Goal: Information Seeking & Learning: Learn about a topic

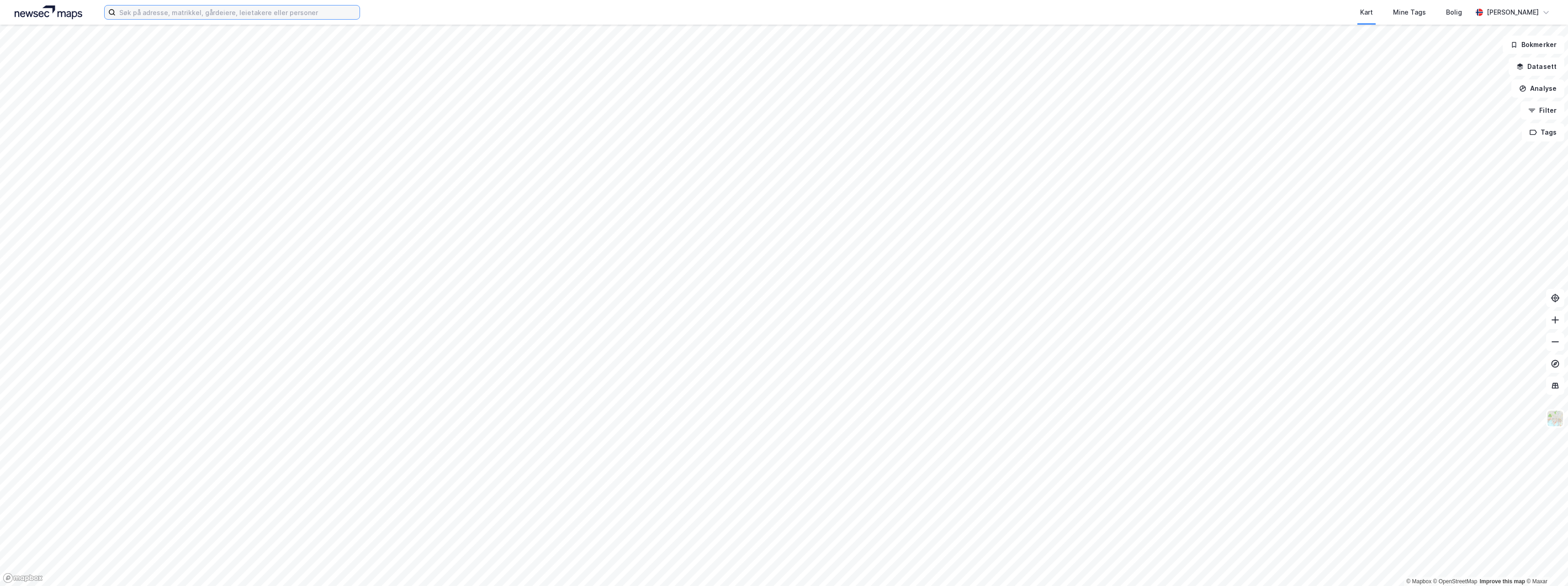
click at [257, 8] on input at bounding box center [237, 12] width 244 height 14
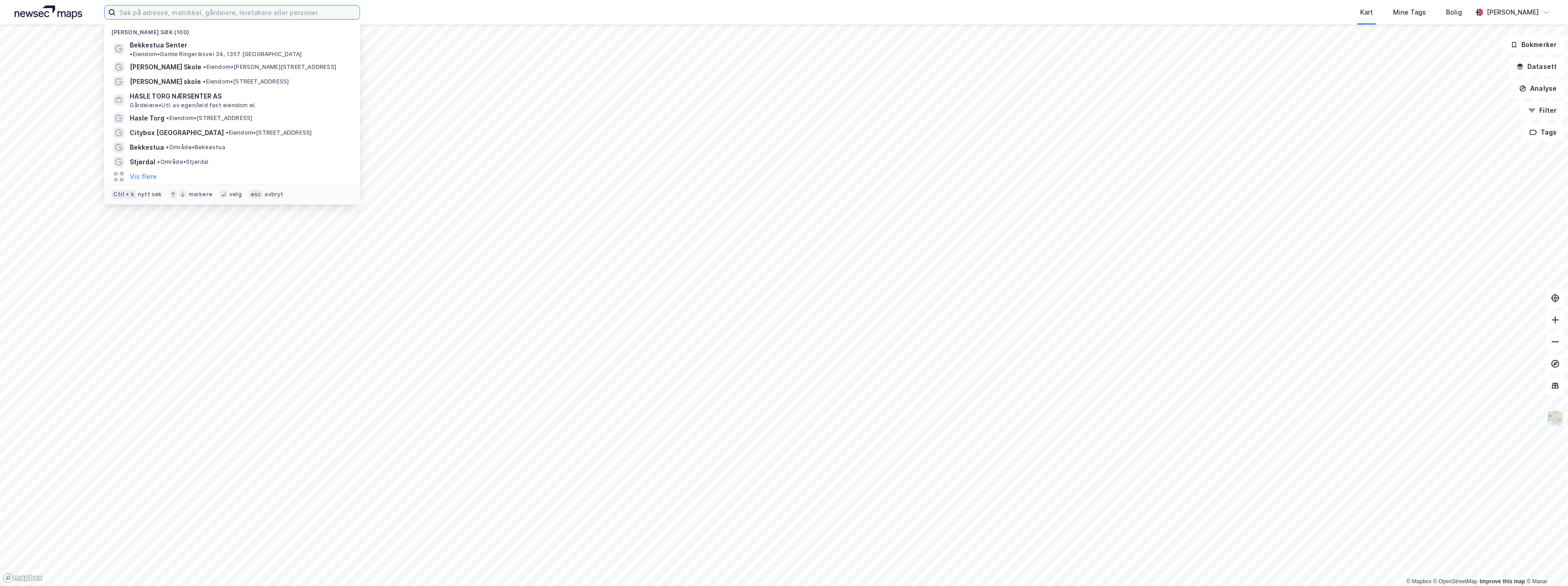
click at [172, 7] on input at bounding box center [237, 12] width 244 height 14
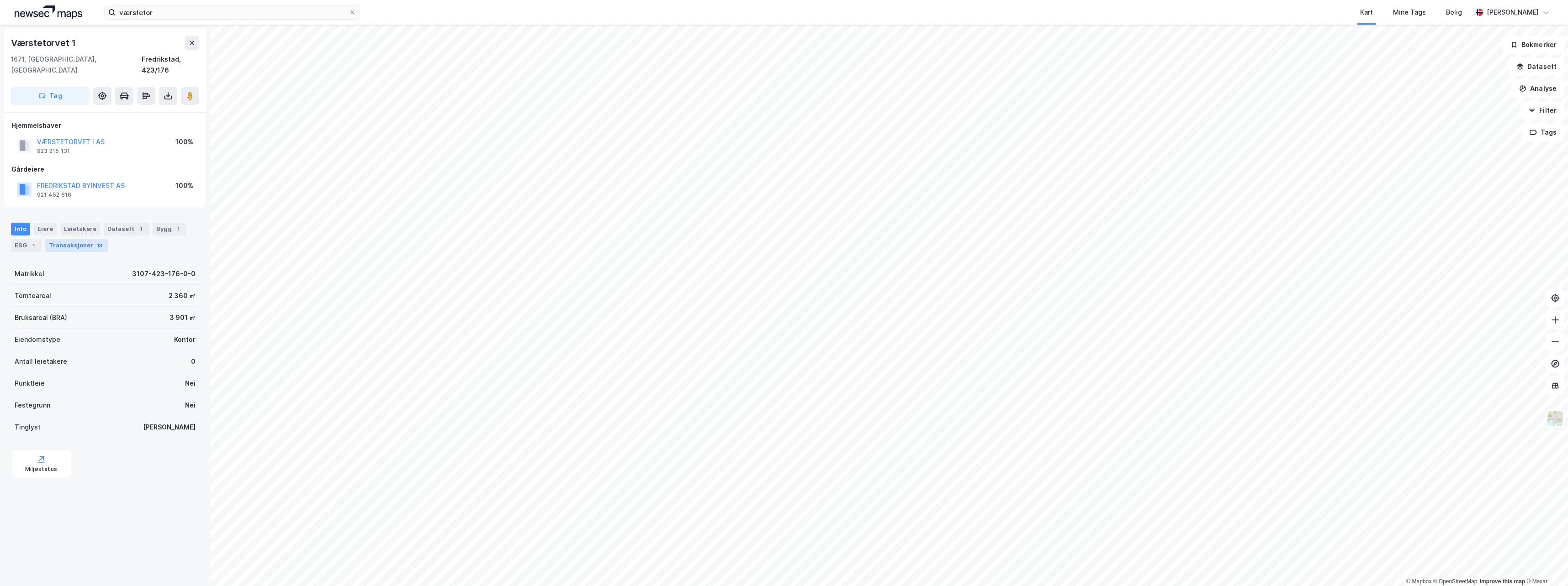
click at [47, 240] on div "Transaksjoner 13" at bounding box center [76, 246] width 62 height 13
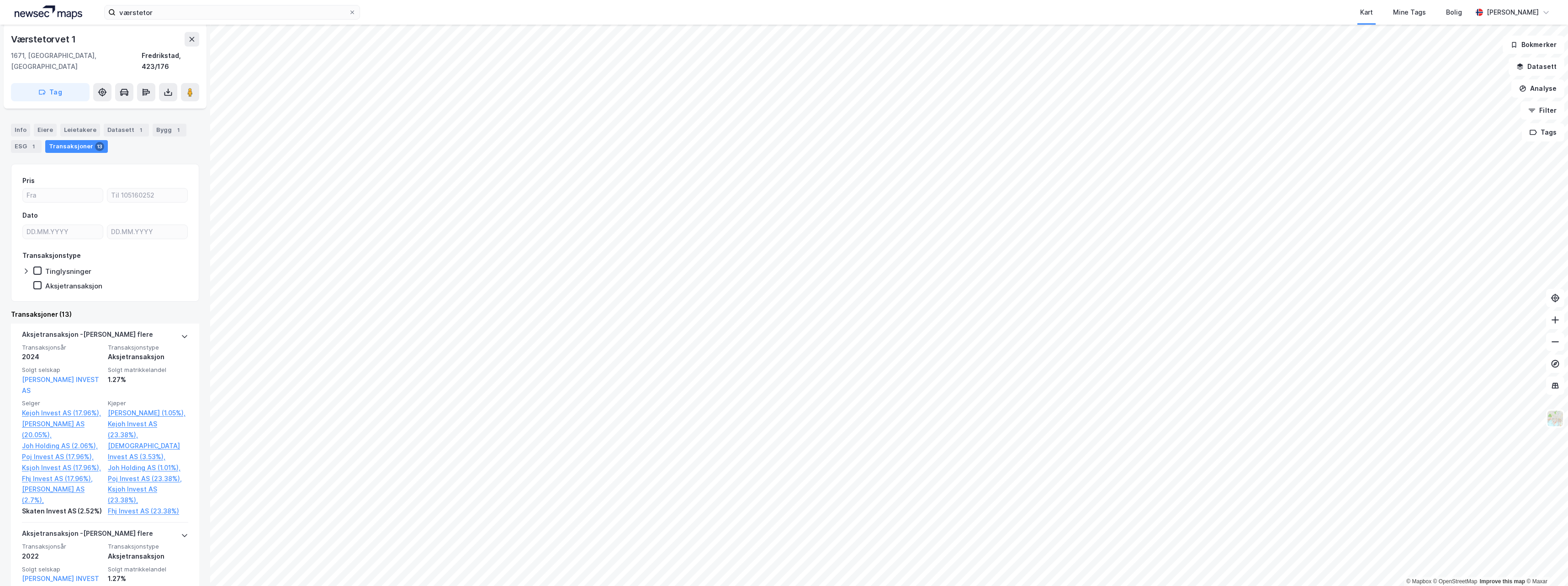
scroll to position [91, 0]
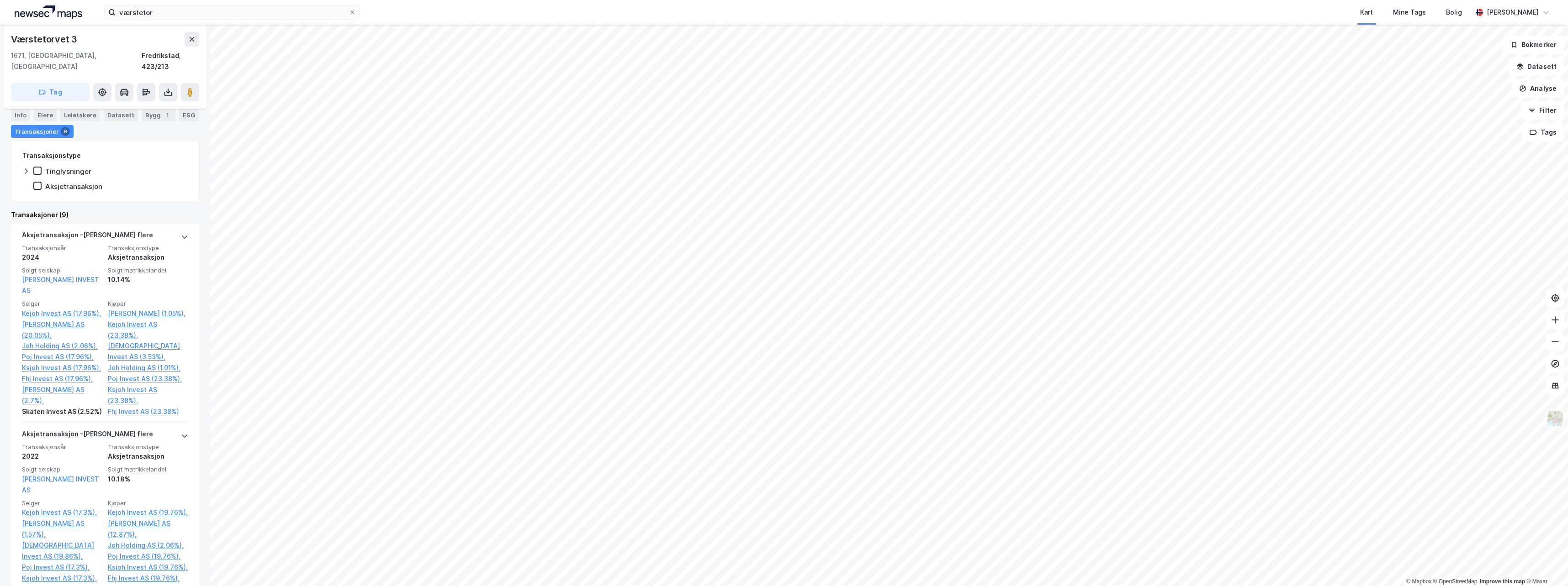
scroll to position [60, 0]
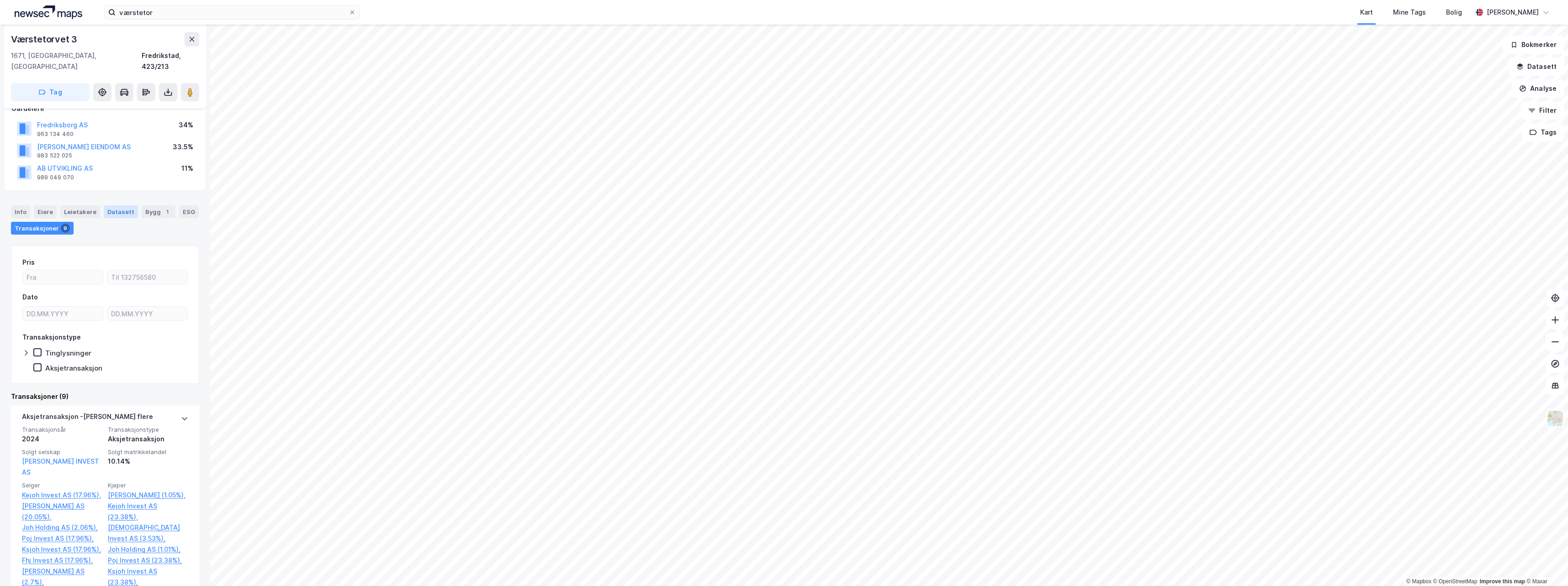
click at [110, 206] on div "Datasett" at bounding box center [120, 212] width 34 height 13
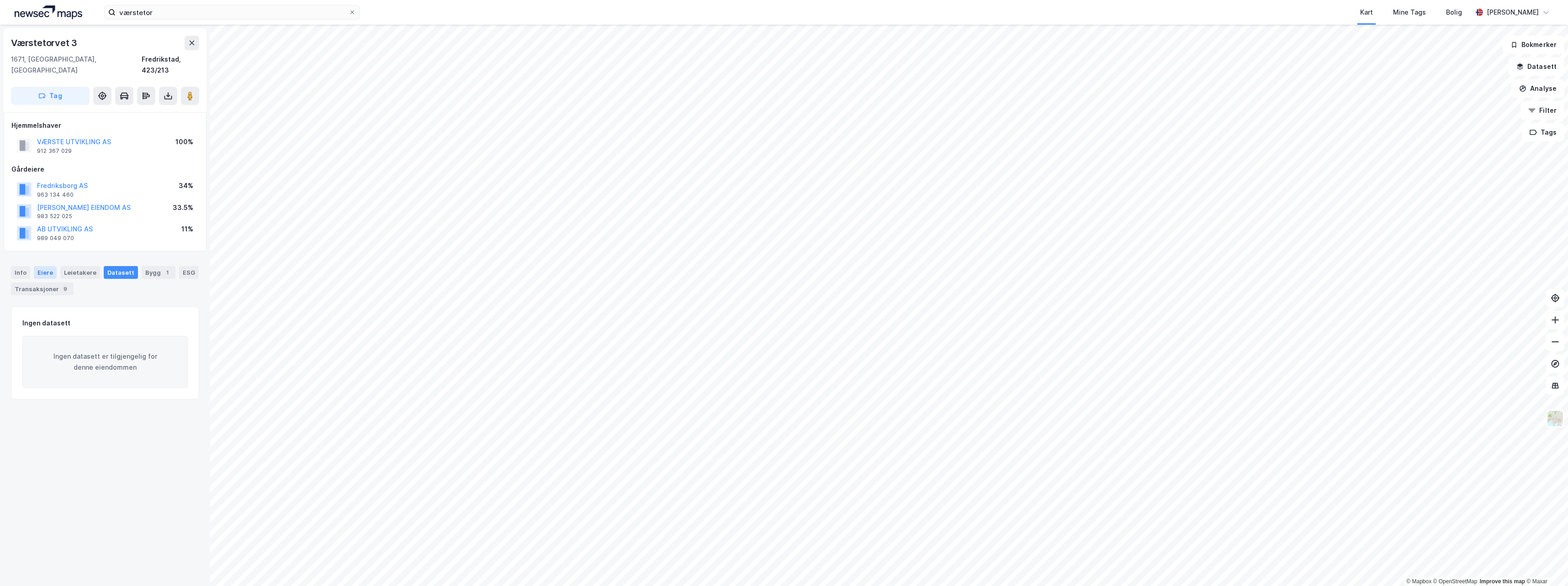
click at [35, 266] on div "Eiere" at bounding box center [45, 272] width 23 height 13
click at [19, 266] on div "Info" at bounding box center [20, 272] width 19 height 13
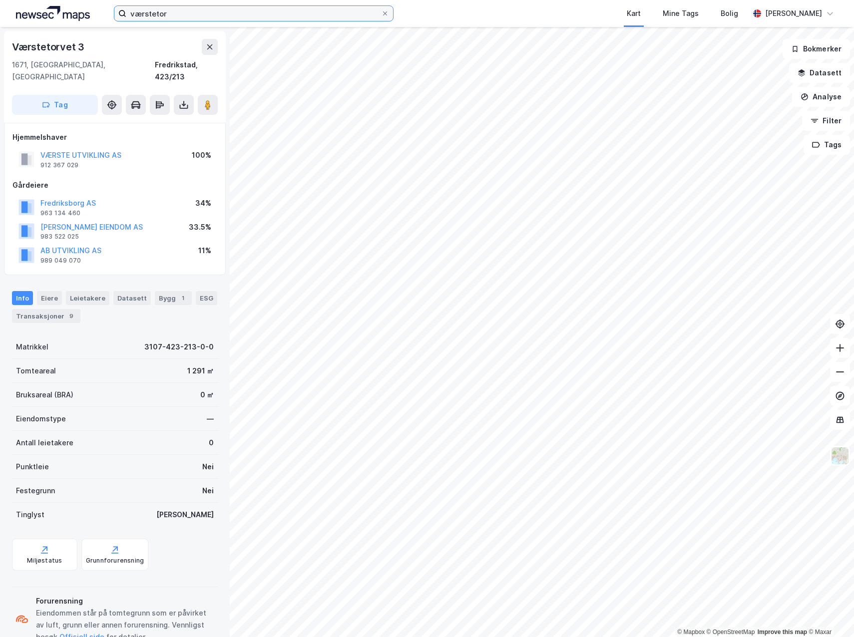
click at [212, 13] on input "værstetor" at bounding box center [253, 13] width 255 height 15
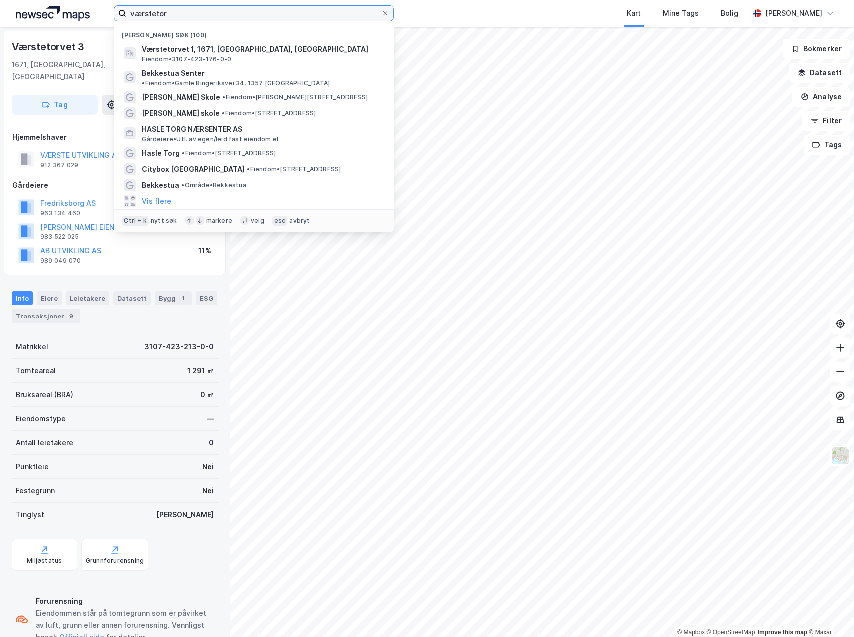
click at [212, 13] on input "værstetor" at bounding box center [253, 13] width 255 height 15
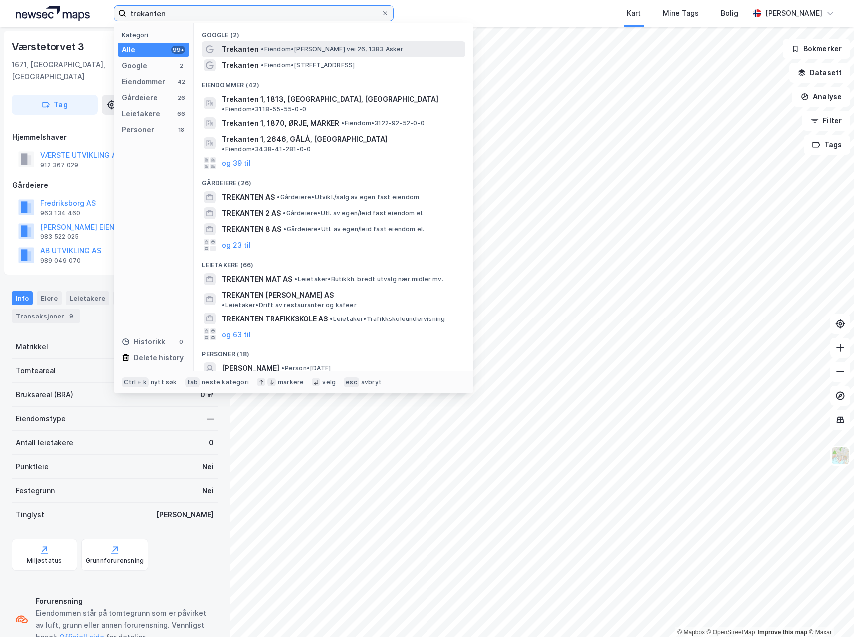
type input "trekanten"
click at [295, 50] on span "• [PERSON_NAME] vei 26, 1383 Asker" at bounding box center [332, 49] width 142 height 8
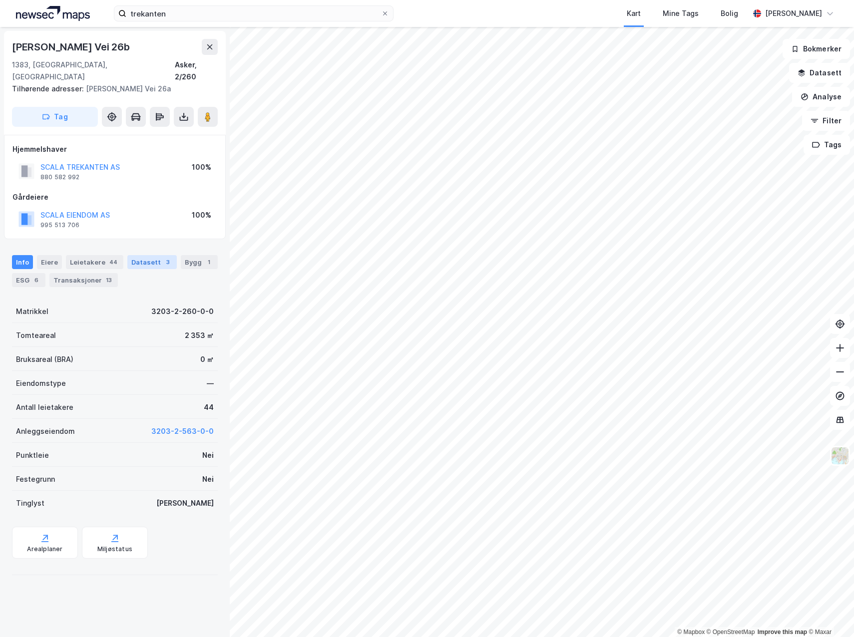
click at [137, 255] on div "Datasett 3" at bounding box center [151, 262] width 49 height 14
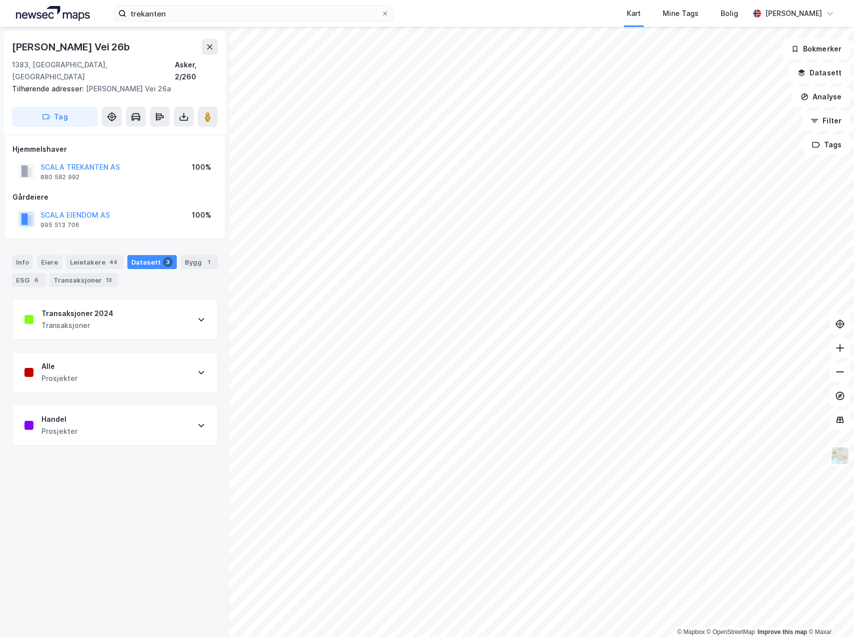
click at [125, 305] on div "Transaksjoner 2024 Transaksjoner" at bounding box center [114, 320] width 205 height 40
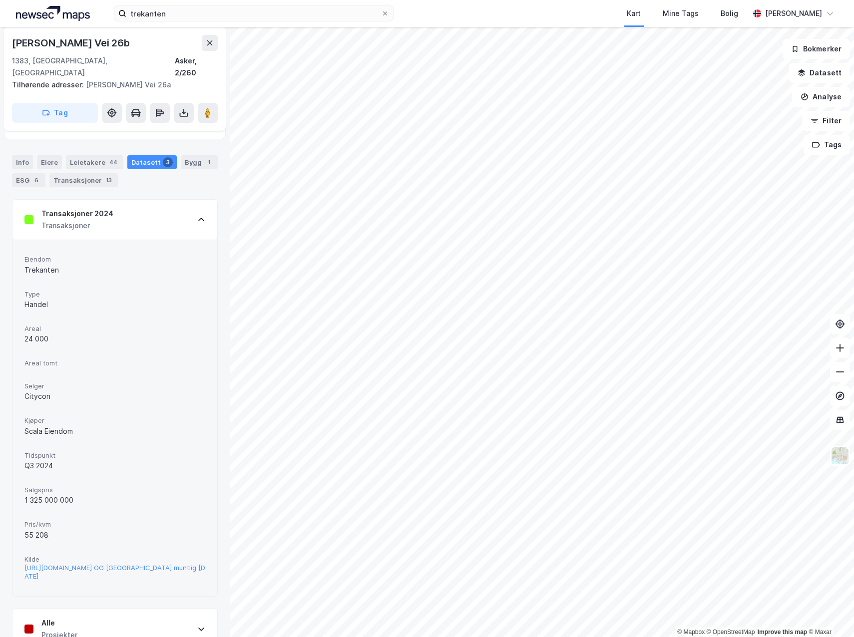
scroll to position [133, 0]
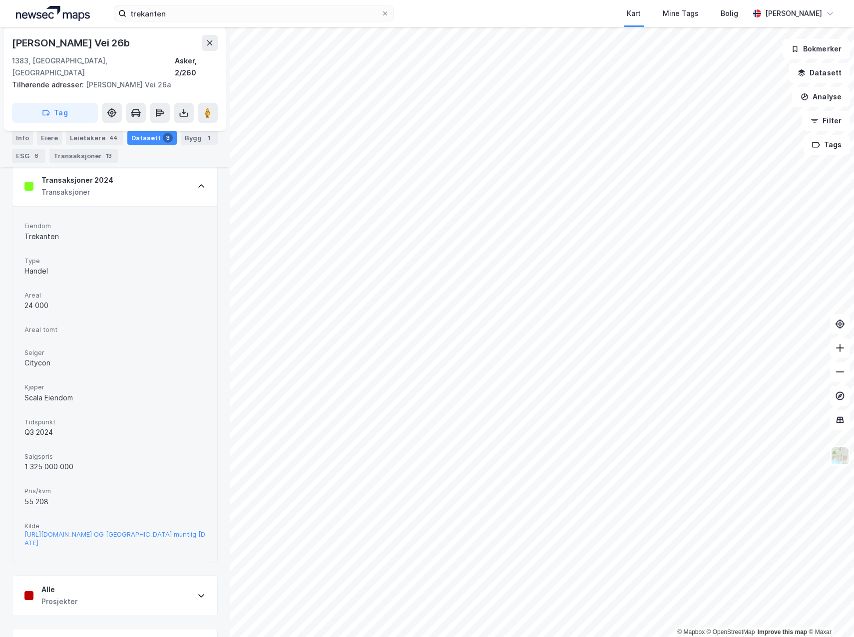
click at [41, 496] on div "55 208" at bounding box center [114, 502] width 181 height 12
click at [45, 326] on span "Areal tomt" at bounding box center [114, 330] width 181 height 8
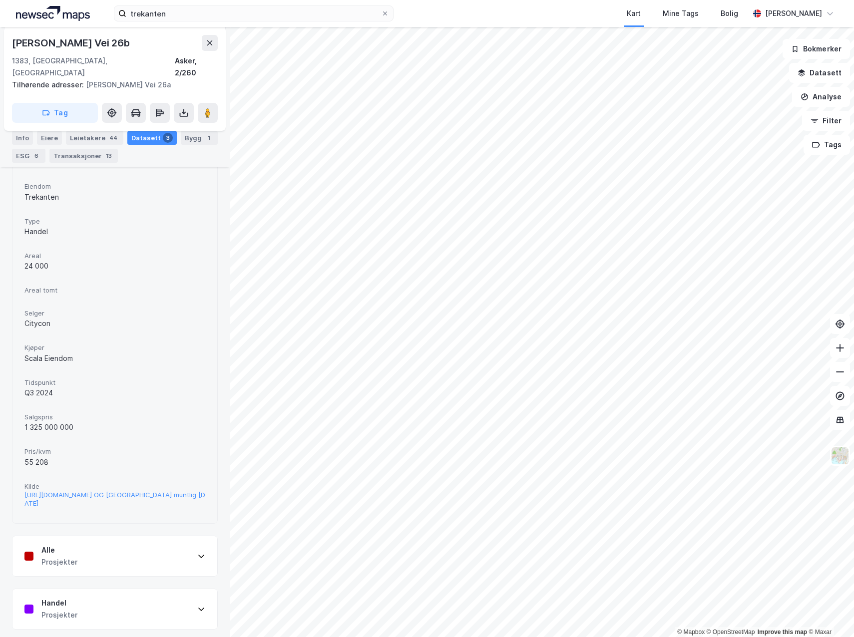
scroll to position [174, 0]
click at [163, 537] on div "Alle Prosjekter" at bounding box center [114, 555] width 205 height 40
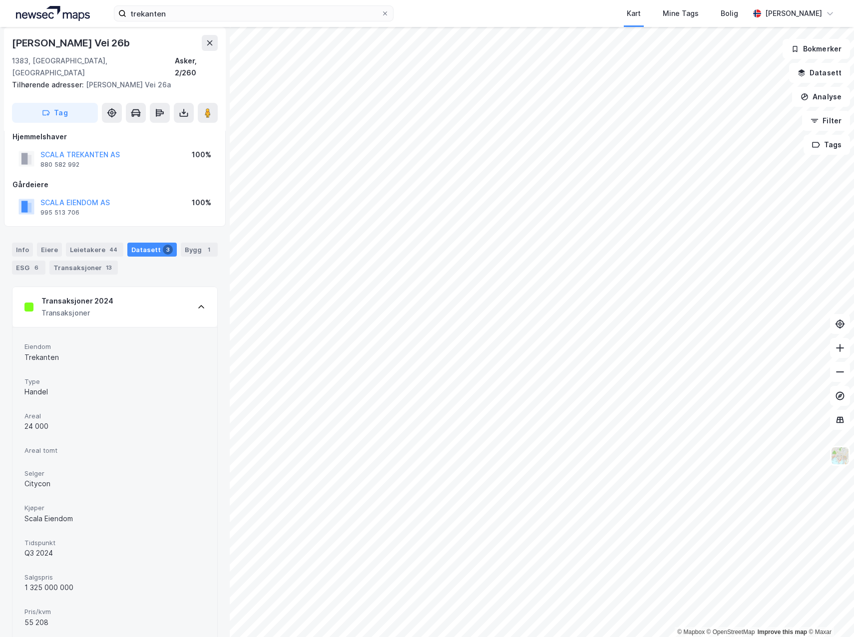
scroll to position [0, 0]
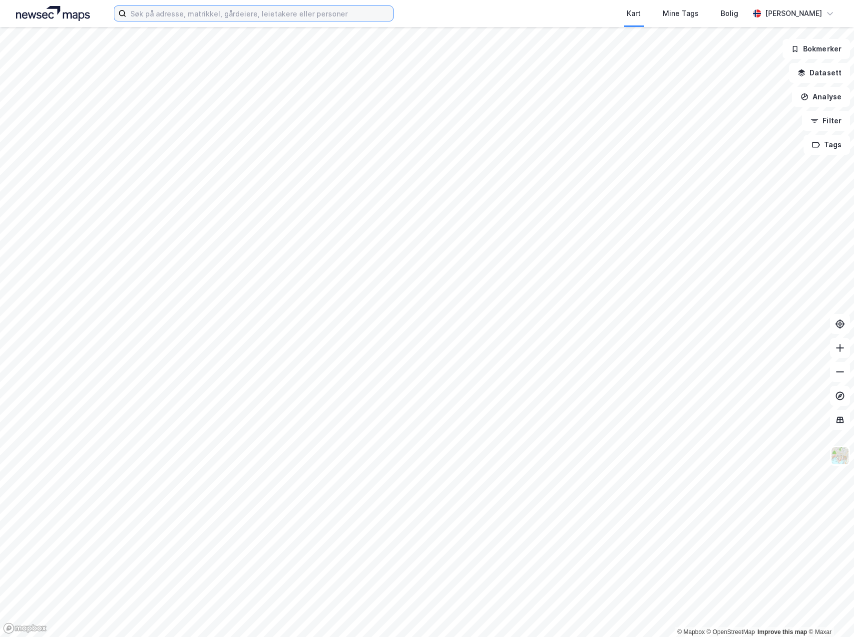
click at [180, 16] on input at bounding box center [259, 13] width 267 height 15
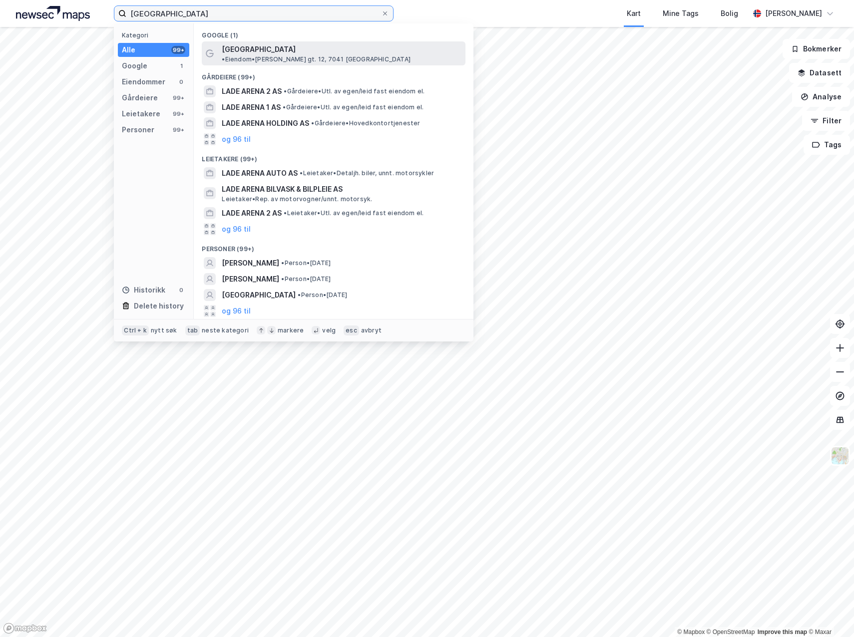
type input "lade arena"
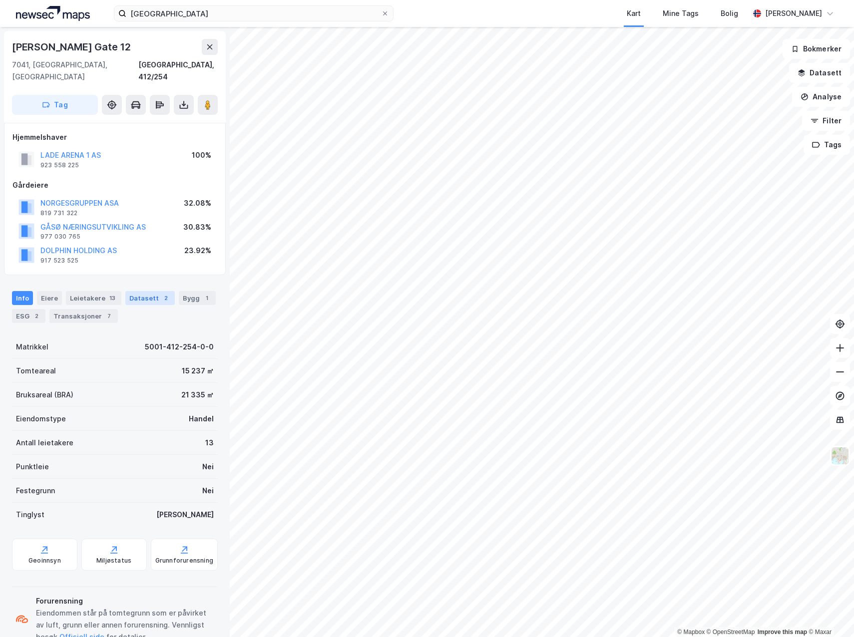
click at [141, 291] on div "Datasett 2" at bounding box center [149, 298] width 49 height 14
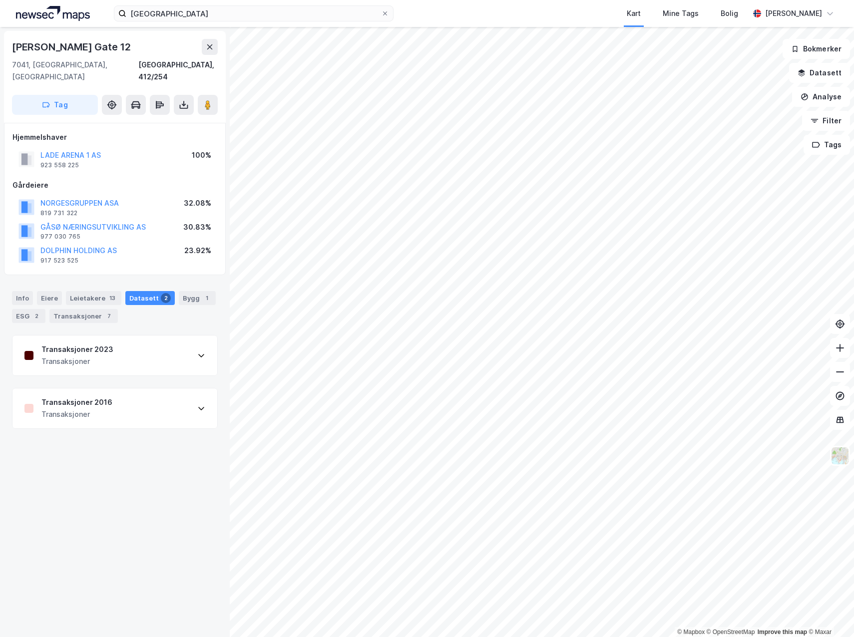
click at [169, 352] on div "Transaksjoner 2023 Transaksjoner" at bounding box center [114, 356] width 205 height 40
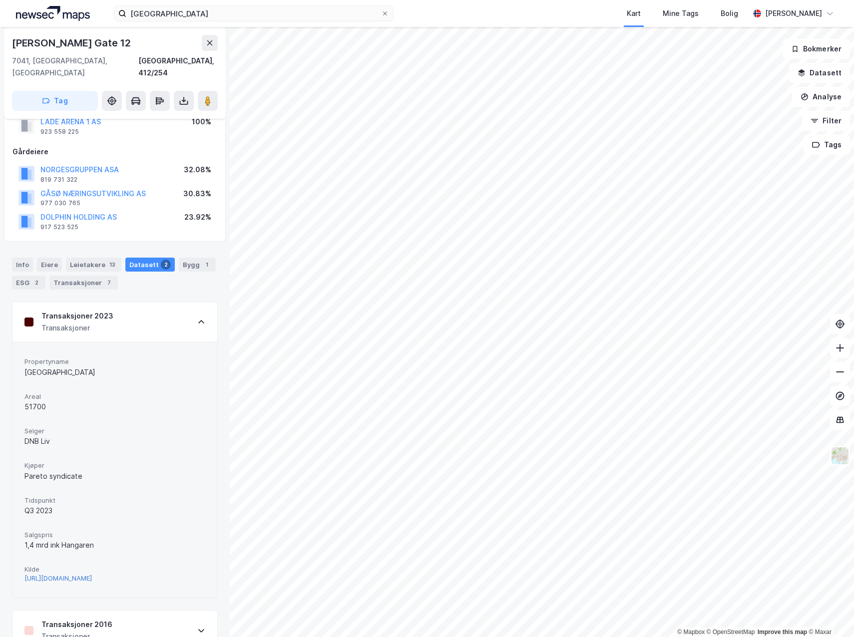
click at [79, 574] on div "https://www.estatenyheter.no/dnb-livsforsikring-pareto-securities/selger-lade-a…" at bounding box center [57, 578] width 67 height 8
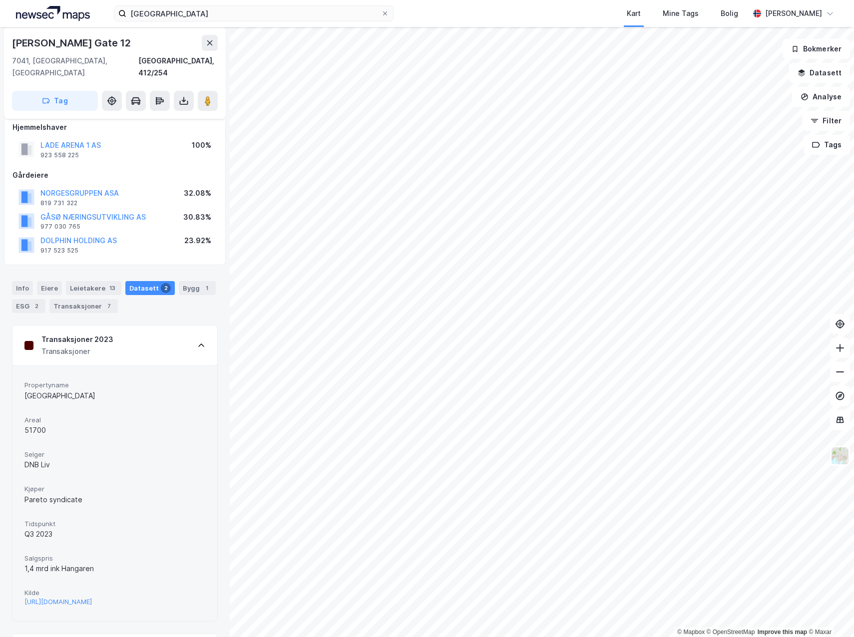
scroll to position [0, 0]
